Goal: Transaction & Acquisition: Subscribe to service/newsletter

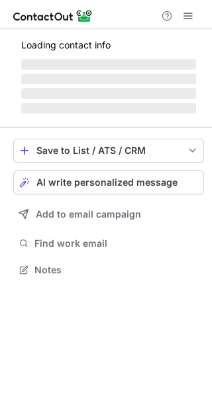
scroll to position [277, 212]
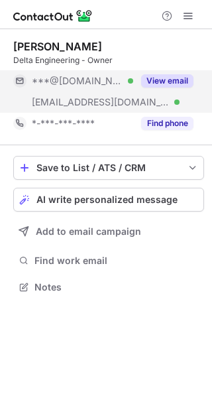
click at [166, 85] on button "View email" at bounding box center [167, 80] width 52 height 13
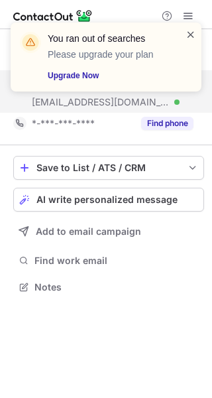
click at [189, 32] on span at bounding box center [191, 34] width 11 height 13
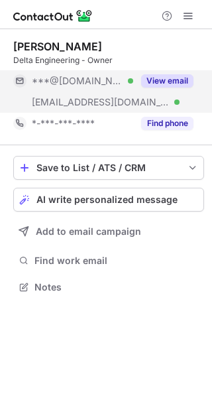
click at [190, 13] on div "You ran out of searches Please upgrade your plan Upgrade Now" at bounding box center [106, 62] width 212 height 106
click at [190, 13] on div "You ran out of searches Please upgrade your plan Upgrade Now" at bounding box center [106, 22] width 212 height 27
click at [190, 13] on span at bounding box center [188, 16] width 11 height 11
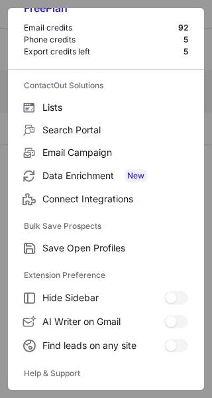
scroll to position [154, 0]
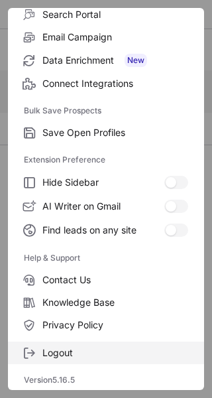
click at [60, 347] on span "Logout" at bounding box center [115, 353] width 146 height 12
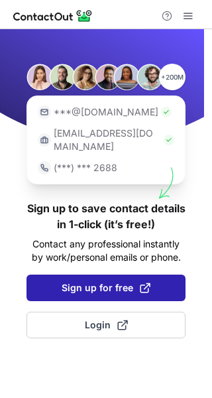
click at [70, 281] on span "Sign up for free" at bounding box center [106, 287] width 89 height 13
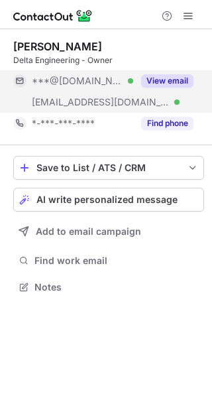
scroll to position [277, 212]
click at [171, 87] on button "View email" at bounding box center [167, 80] width 52 height 13
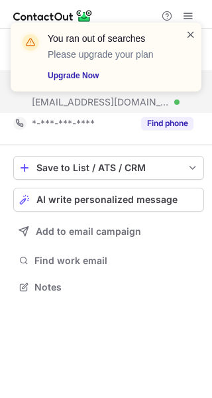
click at [190, 34] on span at bounding box center [191, 34] width 11 height 13
